Goal: Task Accomplishment & Management: Use online tool/utility

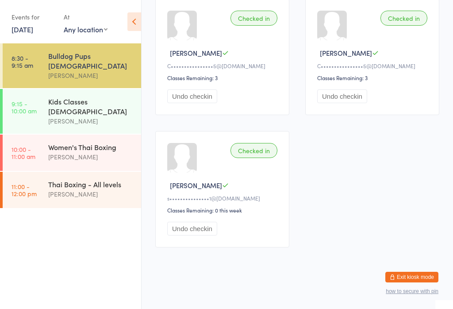
click at [85, 58] on div "Bulldog Pups [DEMOGRAPHIC_DATA]" at bounding box center [90, 60] width 85 height 19
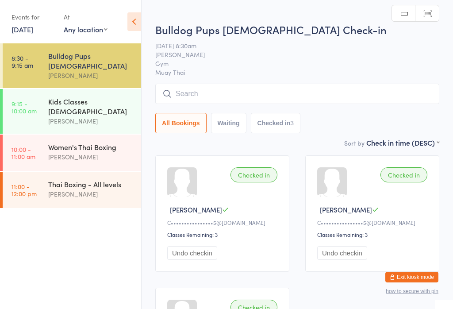
click at [233, 91] on input "search" at bounding box center [297, 94] width 284 height 20
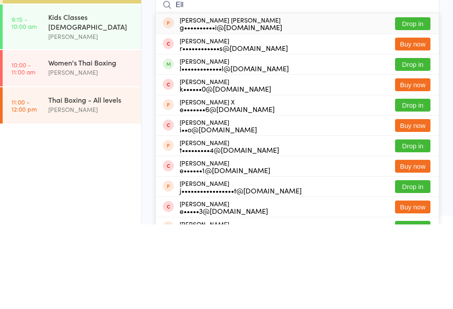
type input "Ell"
click at [416, 143] on button "Drop in" at bounding box center [412, 149] width 35 height 13
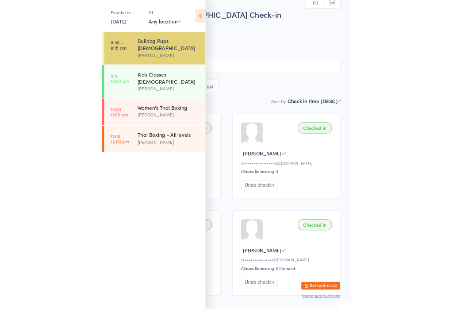
scroll to position [85, 0]
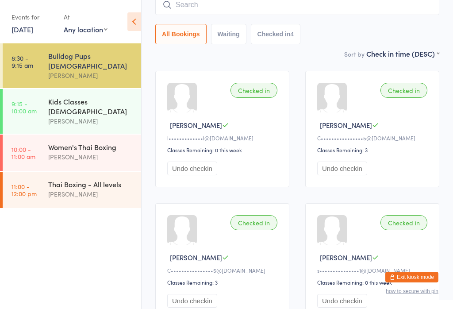
click at [32, 100] on time "9:15 - 10:00 am" at bounding box center [24, 107] width 25 height 14
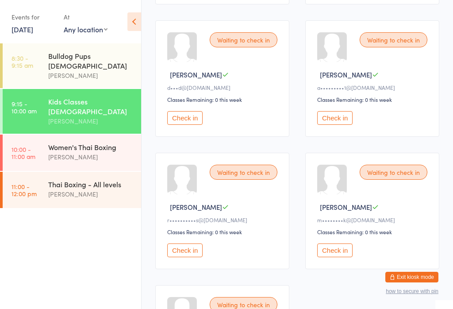
scroll to position [408, 0]
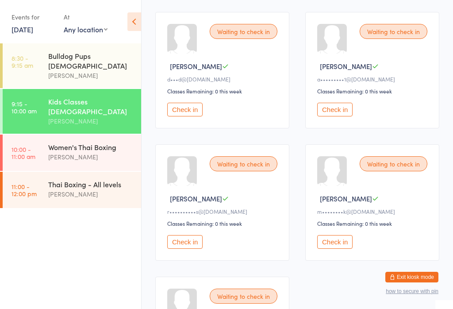
click at [186, 249] on button "Check in" at bounding box center [184, 242] width 35 height 14
click at [342, 249] on button "Check in" at bounding box center [334, 242] width 35 height 14
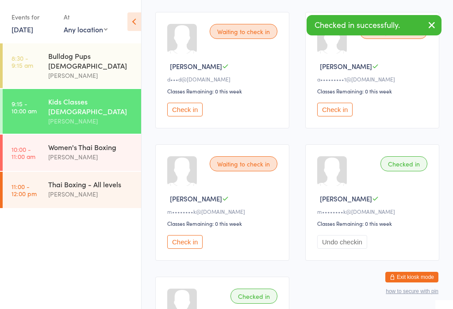
click at [188, 249] on button "Check in" at bounding box center [184, 242] width 35 height 14
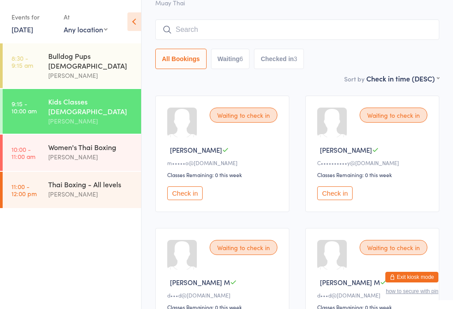
scroll to position [58, 0]
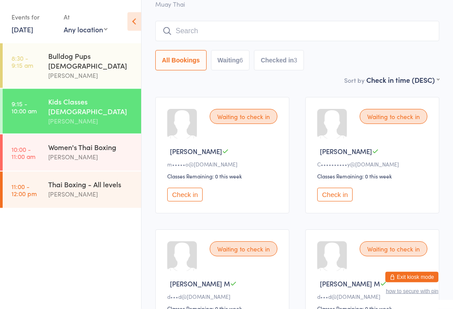
click at [333, 190] on div "Waiting to check in [PERSON_NAME] [PERSON_NAME]••••••••••y@[DOMAIN_NAME] Classe…" at bounding box center [372, 155] width 134 height 116
click at [336, 201] on button "Check in" at bounding box center [334, 195] width 35 height 14
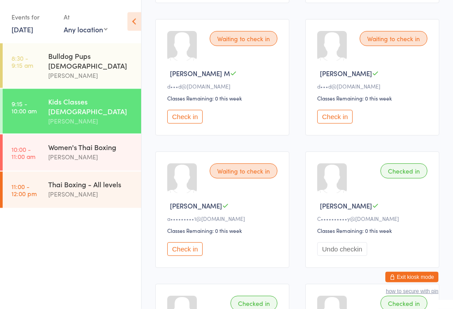
scroll to position [269, 0]
click at [193, 256] on button "Check in" at bounding box center [184, 249] width 35 height 14
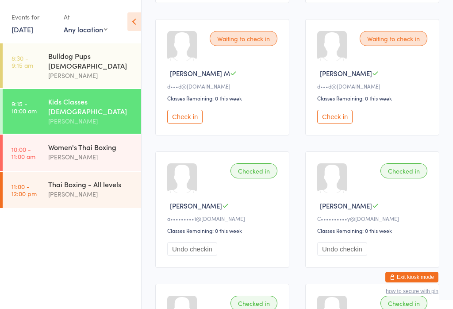
click at [195, 123] on button "Check in" at bounding box center [184, 117] width 35 height 14
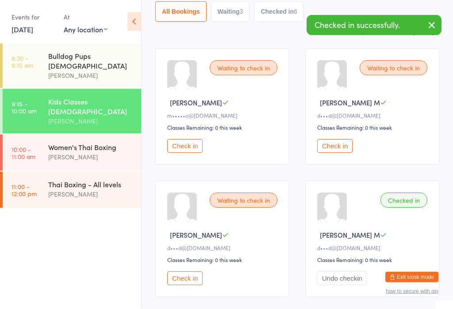
click at [337, 153] on button "Check in" at bounding box center [334, 146] width 35 height 14
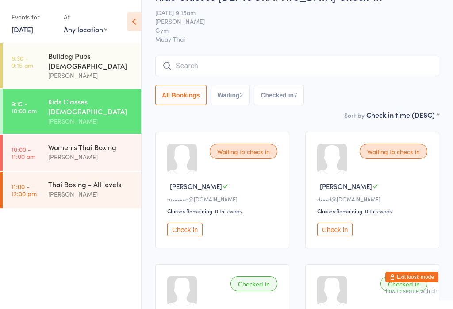
scroll to position [23, 0]
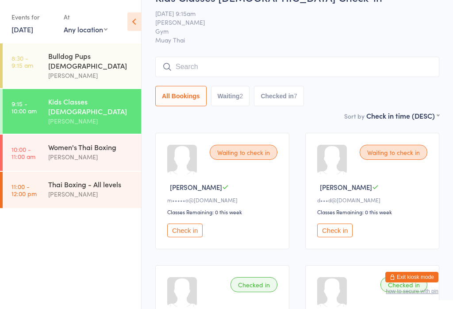
click at [341, 228] on button "Check in" at bounding box center [334, 231] width 35 height 14
click at [193, 235] on button "Check in" at bounding box center [184, 231] width 35 height 14
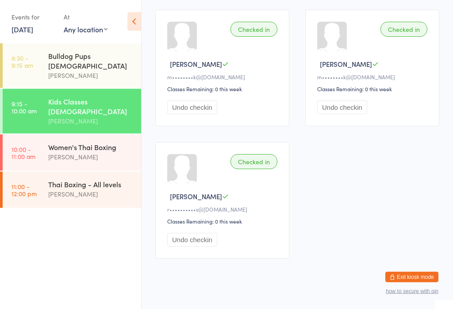
scroll to position [543, 0]
click at [99, 152] on div "[PERSON_NAME]" at bounding box center [90, 157] width 85 height 10
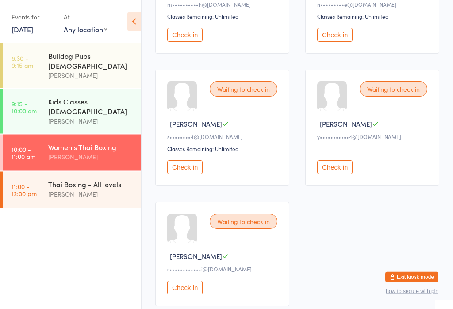
scroll to position [474, 0]
click at [186, 174] on button "Check in" at bounding box center [184, 167] width 35 height 14
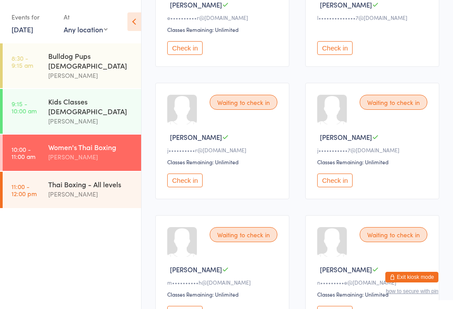
scroll to position [195, 0]
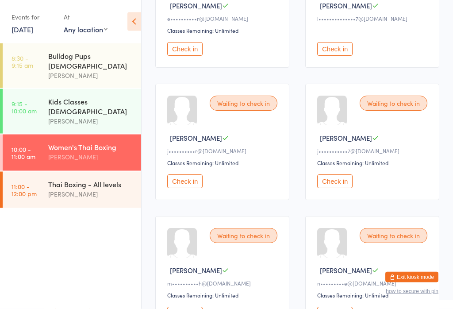
click at [174, 182] on button "Check in" at bounding box center [184, 182] width 35 height 14
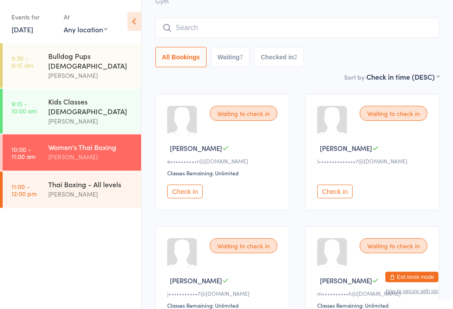
scroll to position [0, 0]
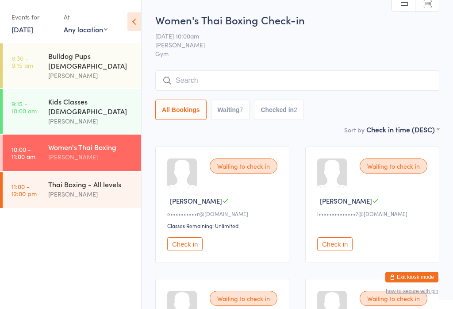
click at [191, 250] on button "Check in" at bounding box center [184, 244] width 35 height 14
click at [339, 249] on button "Check in" at bounding box center [334, 244] width 35 height 14
click at [206, 82] on input "search" at bounding box center [297, 80] width 284 height 20
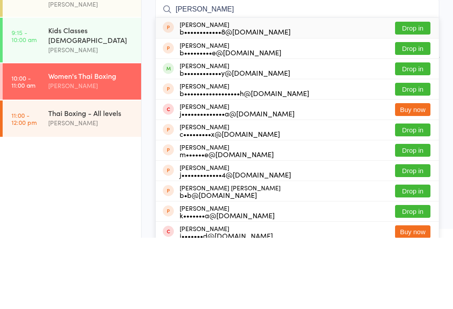
type input "[PERSON_NAME]"
click at [417, 134] on button "Drop in" at bounding box center [412, 140] width 35 height 13
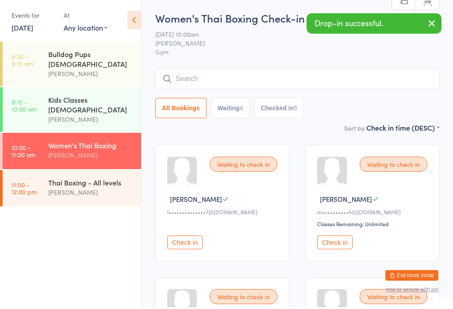
scroll to position [2, 0]
